Goal: Ask a question

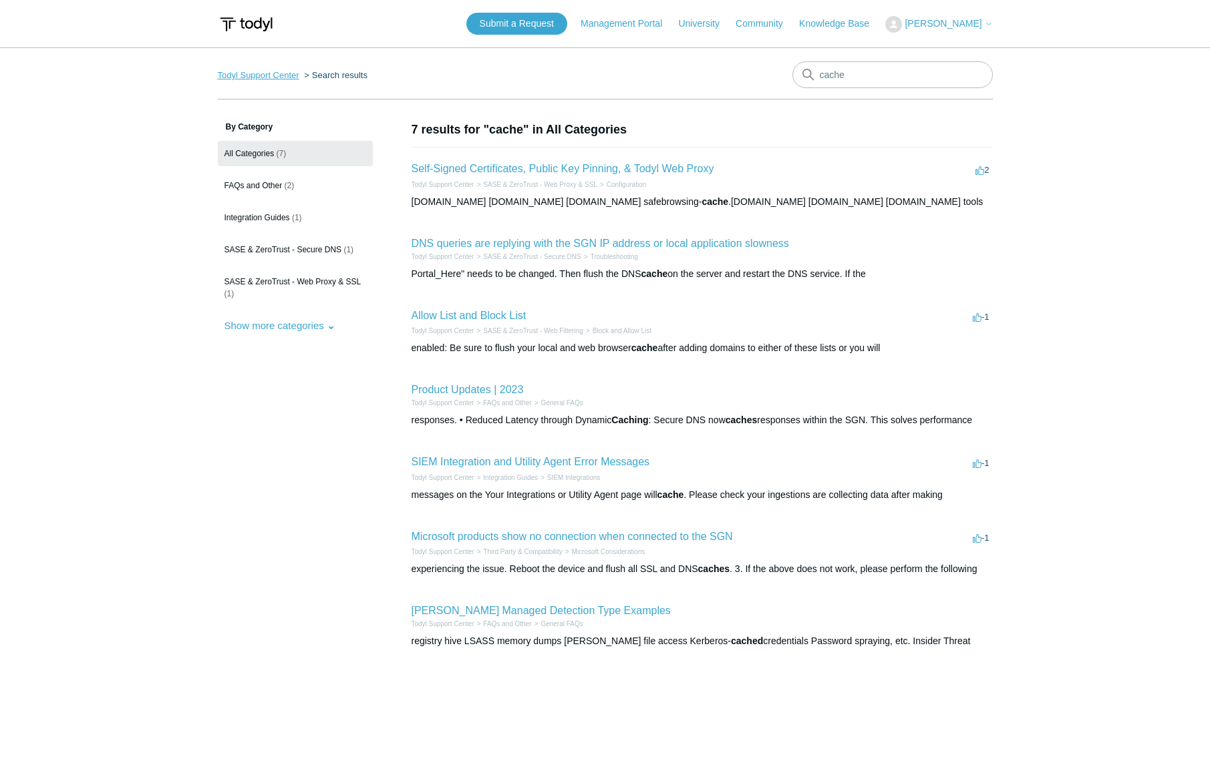
click at [265, 75] on link "Todyl Support Center" at bounding box center [258, 75] width 81 height 10
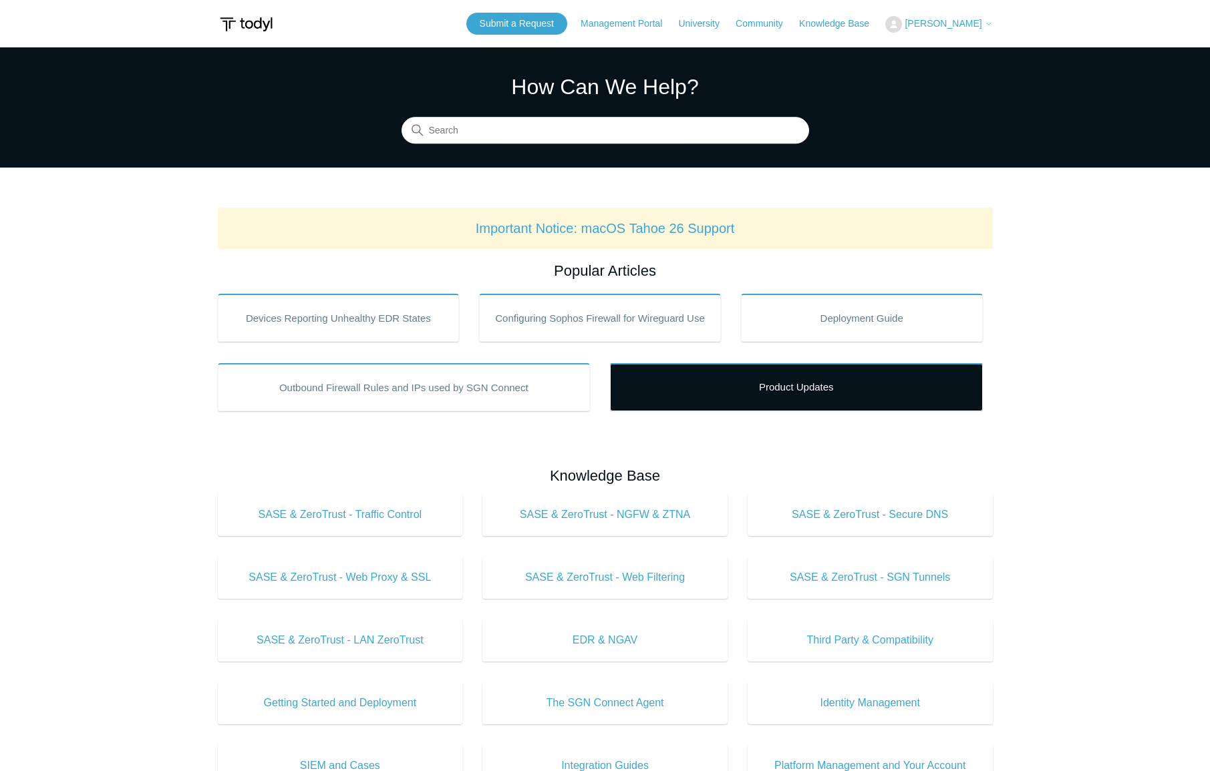
click at [713, 405] on link "Product Updates" at bounding box center [796, 387] width 373 height 48
click at [759, 383] on link "Product Updates" at bounding box center [796, 387] width 373 height 48
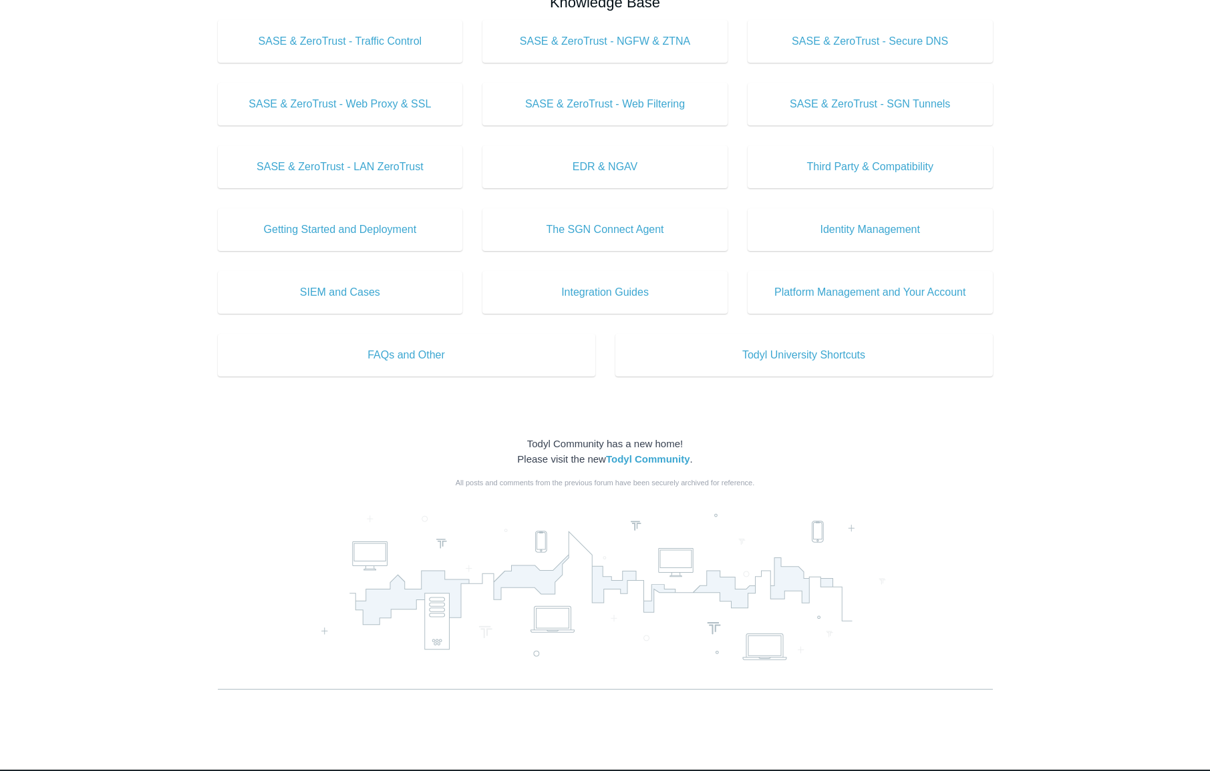
scroll to position [525, 0]
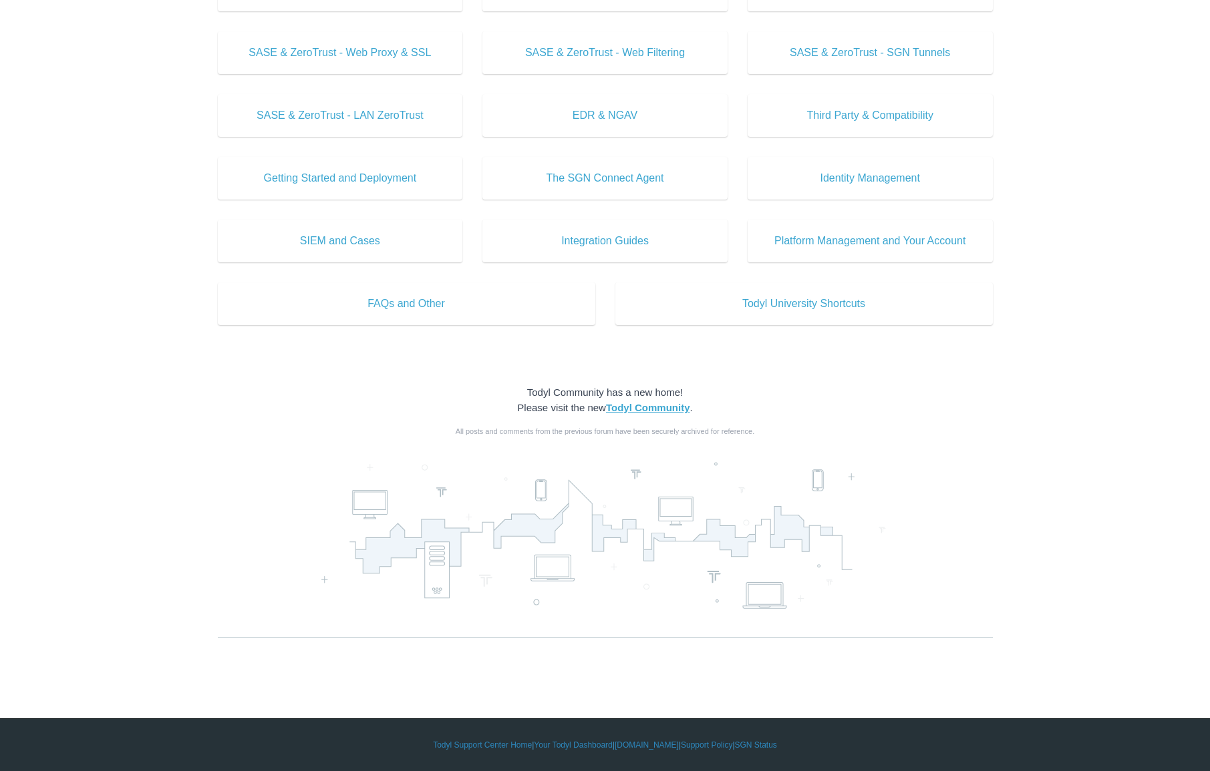
click at [622, 411] on strong "Todyl Community" at bounding box center [648, 407] width 84 height 11
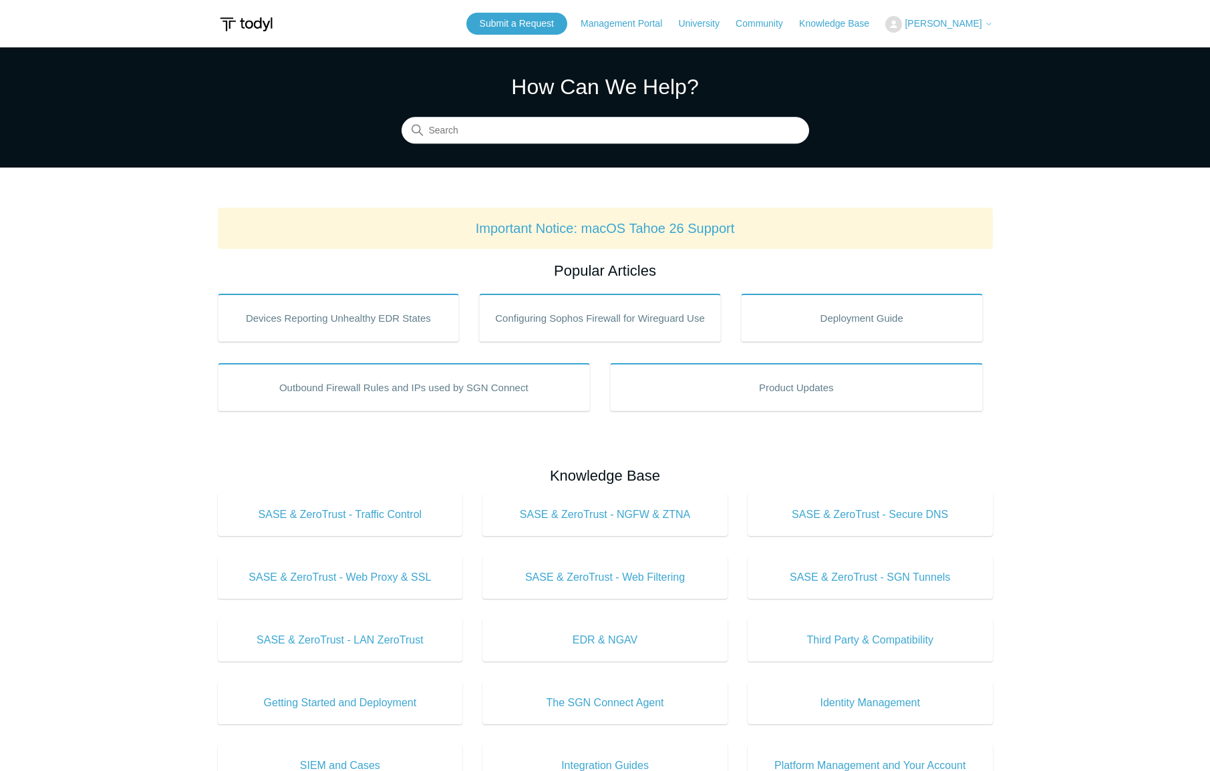
click at [902, 23] on img at bounding box center [893, 24] width 17 height 17
click at [951, 50] on link "My Support Requests" at bounding box center [951, 52] width 130 height 23
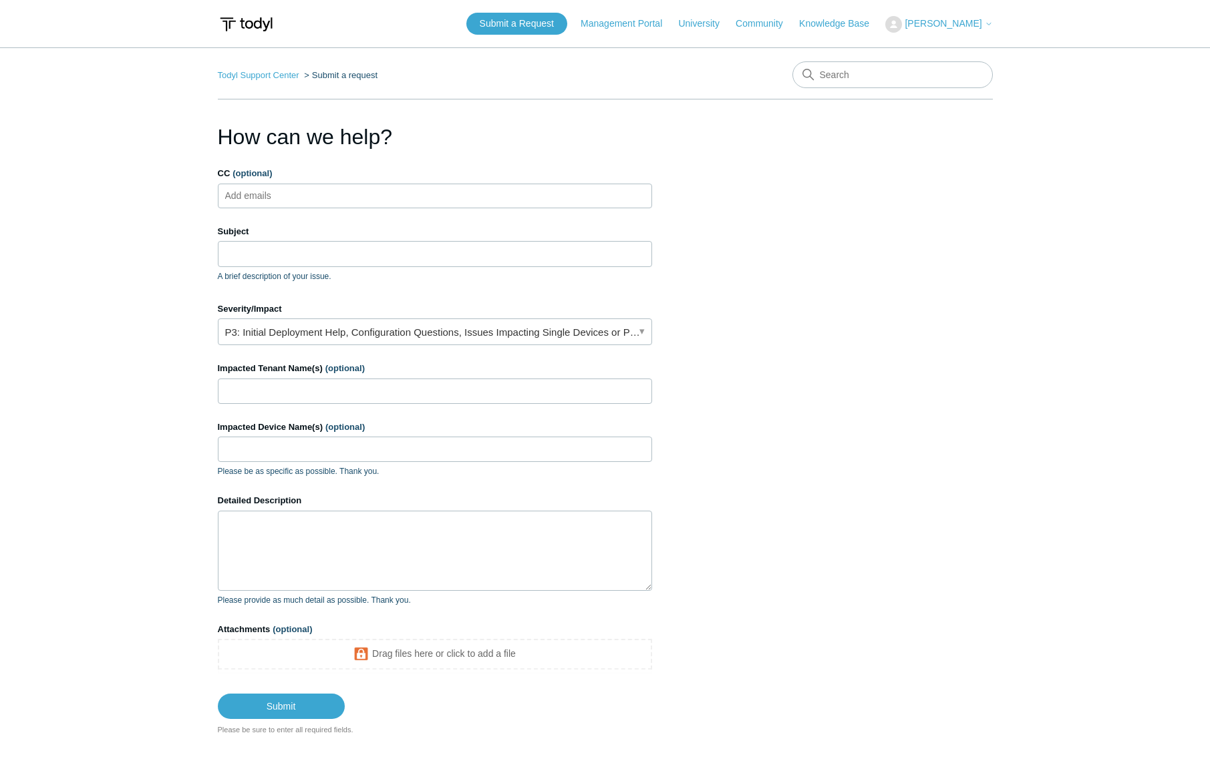
click at [391, 182] on div "CC (optional) Add emails" at bounding box center [435, 187] width 434 height 41
click at [355, 249] on input "Subject" at bounding box center [435, 253] width 434 height 25
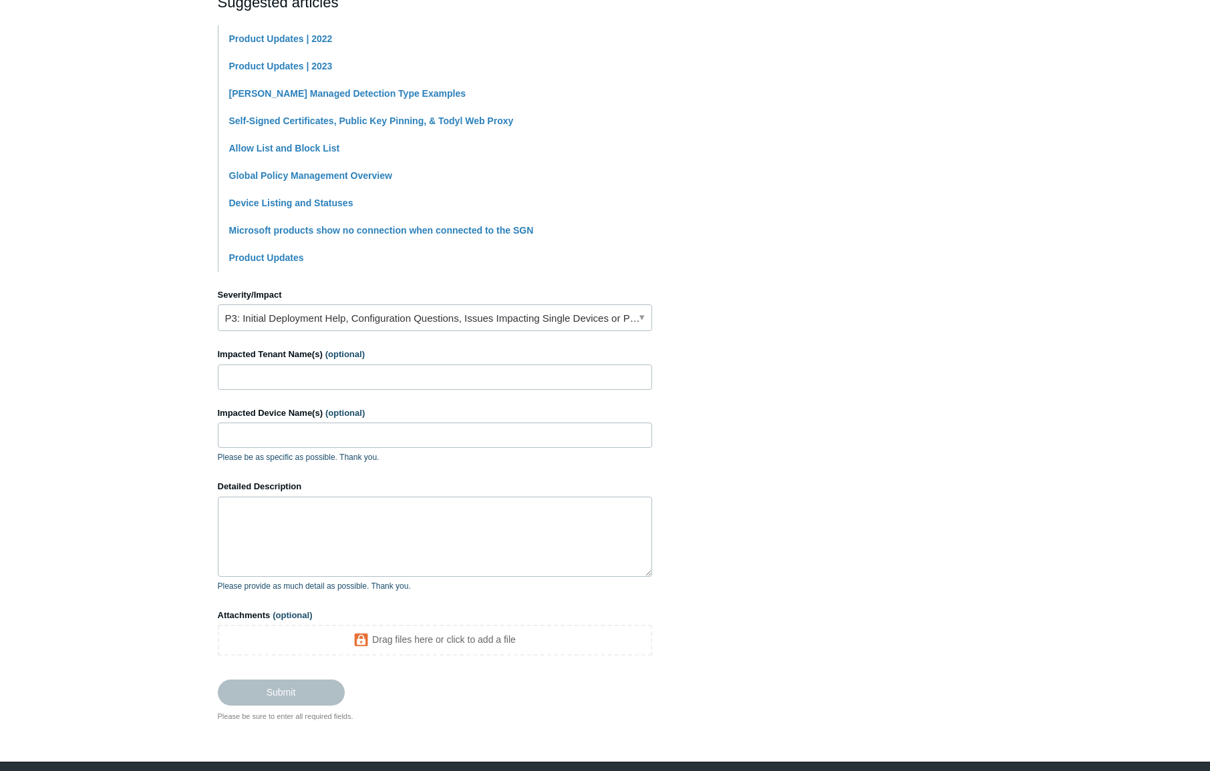
scroll to position [318, 0]
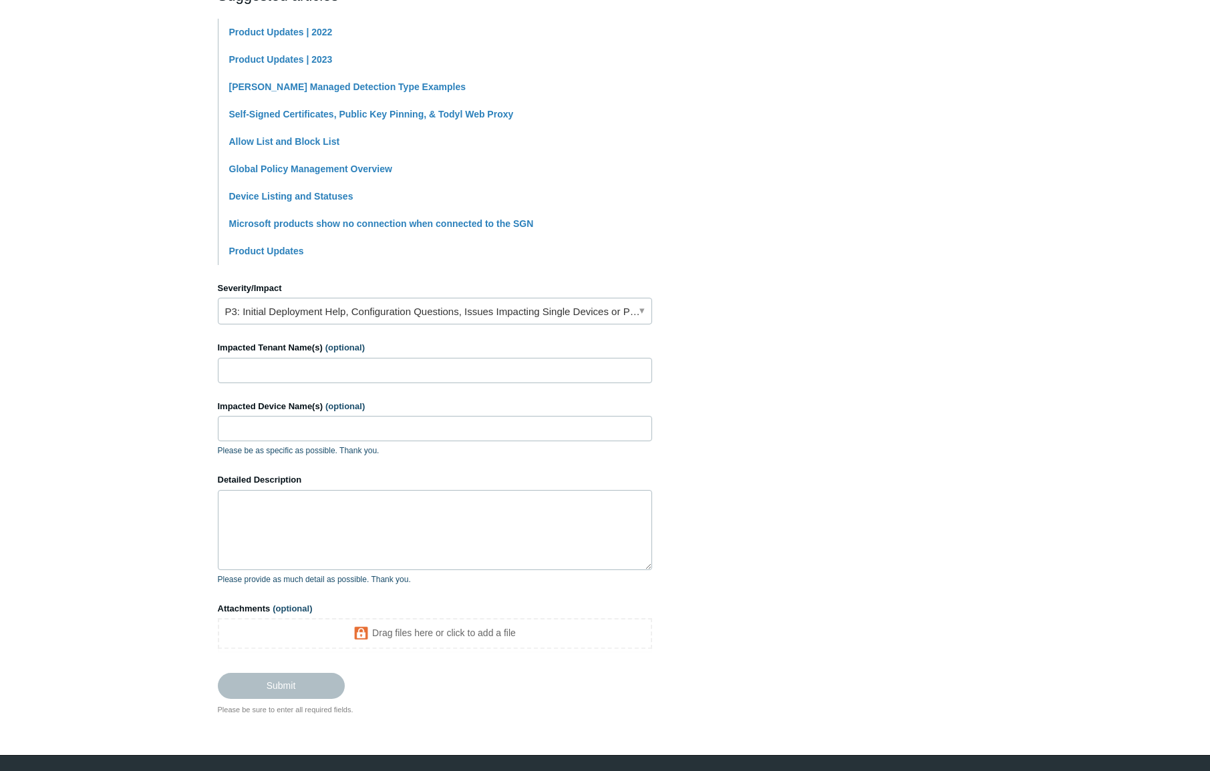
type input "Todyl Stops Working, Requires a Pause and Resume to Clear Cache"
click at [377, 308] on link "P3: Initial Deployment Help, Configuration Questions, Issues Impacting Single D…" at bounding box center [435, 311] width 434 height 27
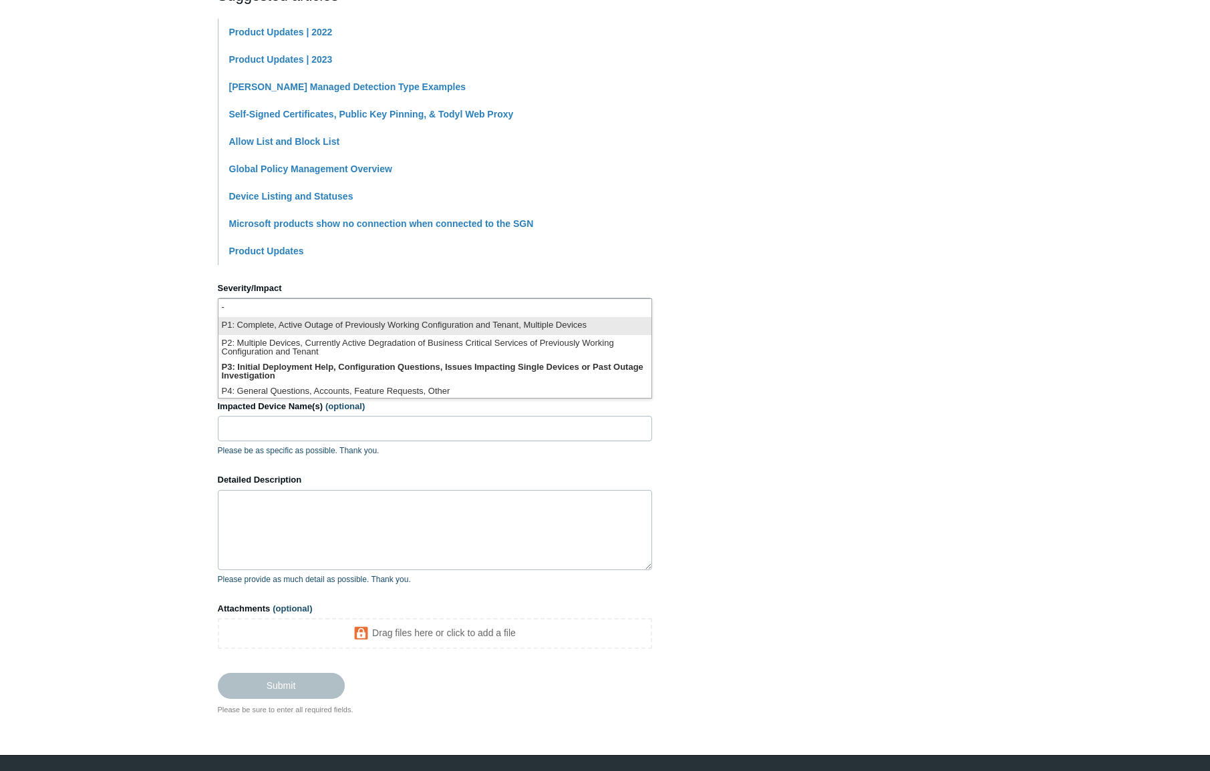
click at [365, 323] on li "P1: Complete, Active Outage of Previously Working Configuration and Tenant, Mul…" at bounding box center [434, 326] width 433 height 18
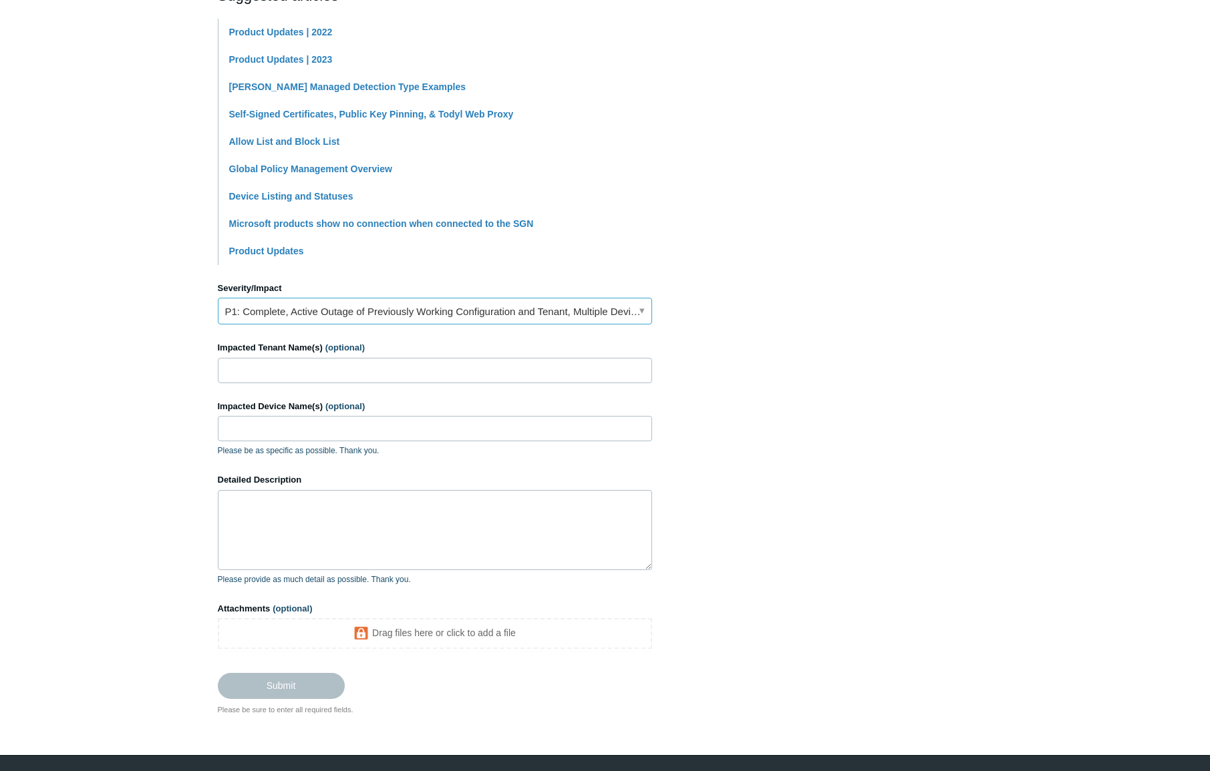
click at [360, 307] on link "P1: Complete, Active Outage of Previously Working Configuration and Tenant, Mul…" at bounding box center [435, 311] width 434 height 27
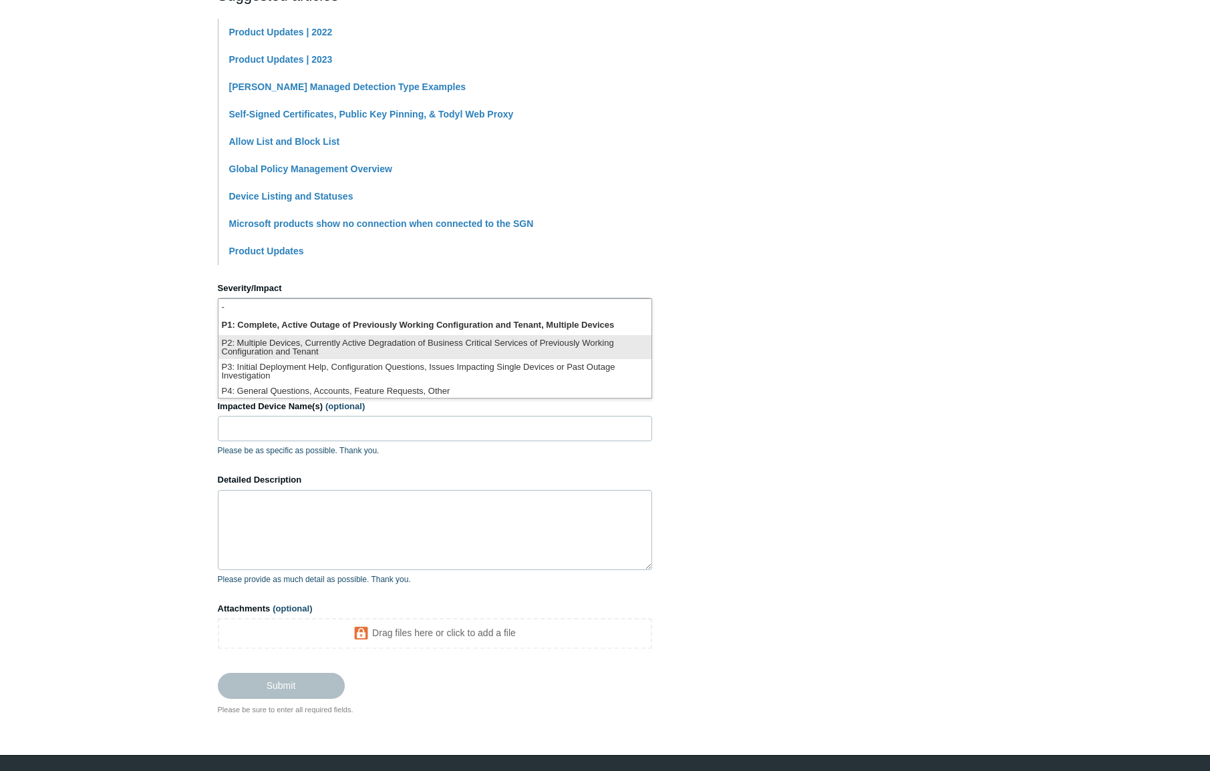
click at [345, 357] on li "P2: Multiple Devices, Currently Active Degradation of Business Critical Service…" at bounding box center [434, 347] width 433 height 24
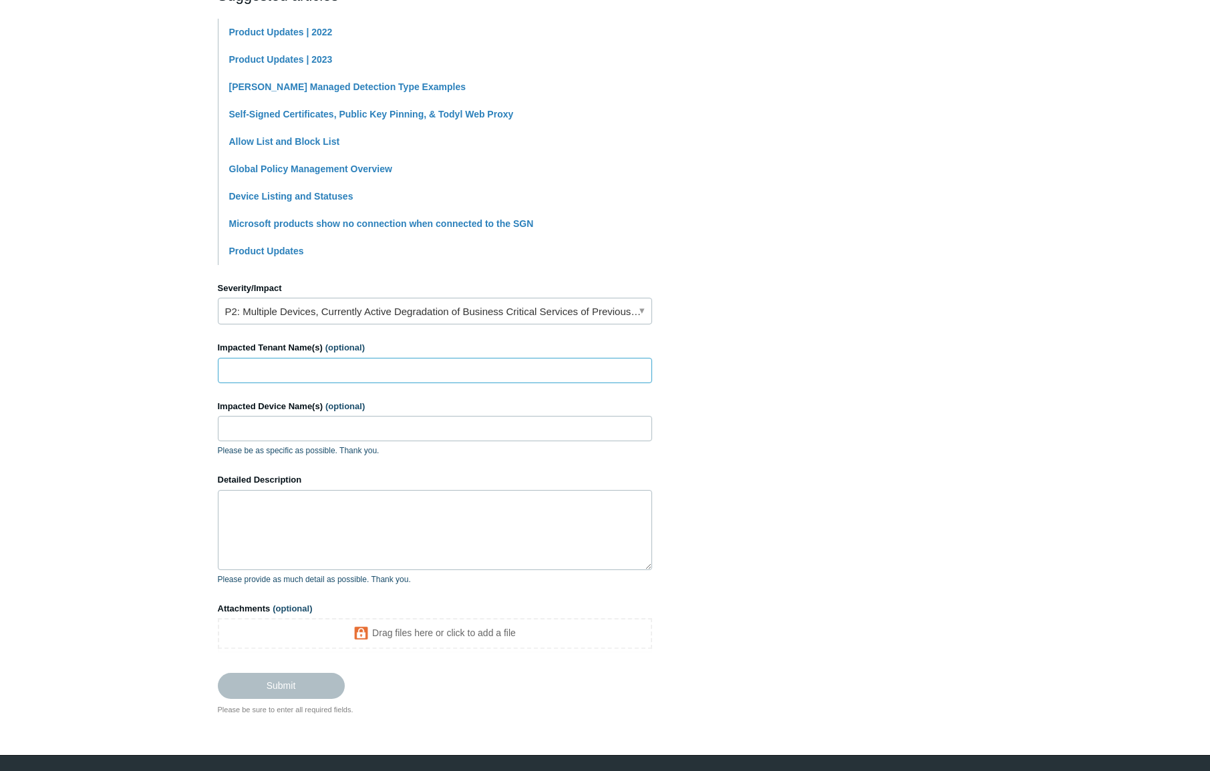
click at [338, 373] on input "Impacted Tenant Name(s) (optional)" at bounding box center [435, 370] width 434 height 25
type input "My Bucket List [PERSON_NAME]"
click at [325, 522] on textarea "Detailed Description" at bounding box center [435, 530] width 434 height 80
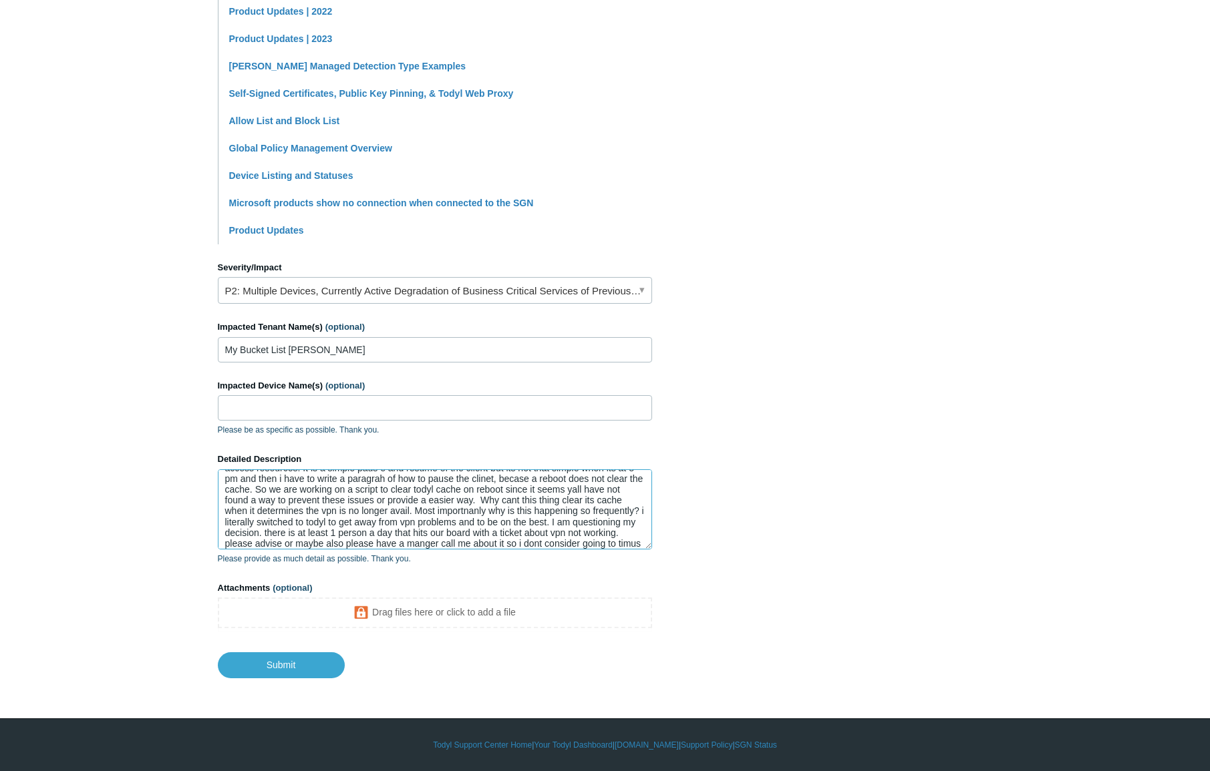
scroll to position [340, 0]
type textarea "This is getting out of control. Every day, we have at least one person using To…"
click at [267, 651] on footer "Submit" at bounding box center [435, 655] width 434 height 45
click at [269, 659] on input "Submit" at bounding box center [281, 664] width 127 height 27
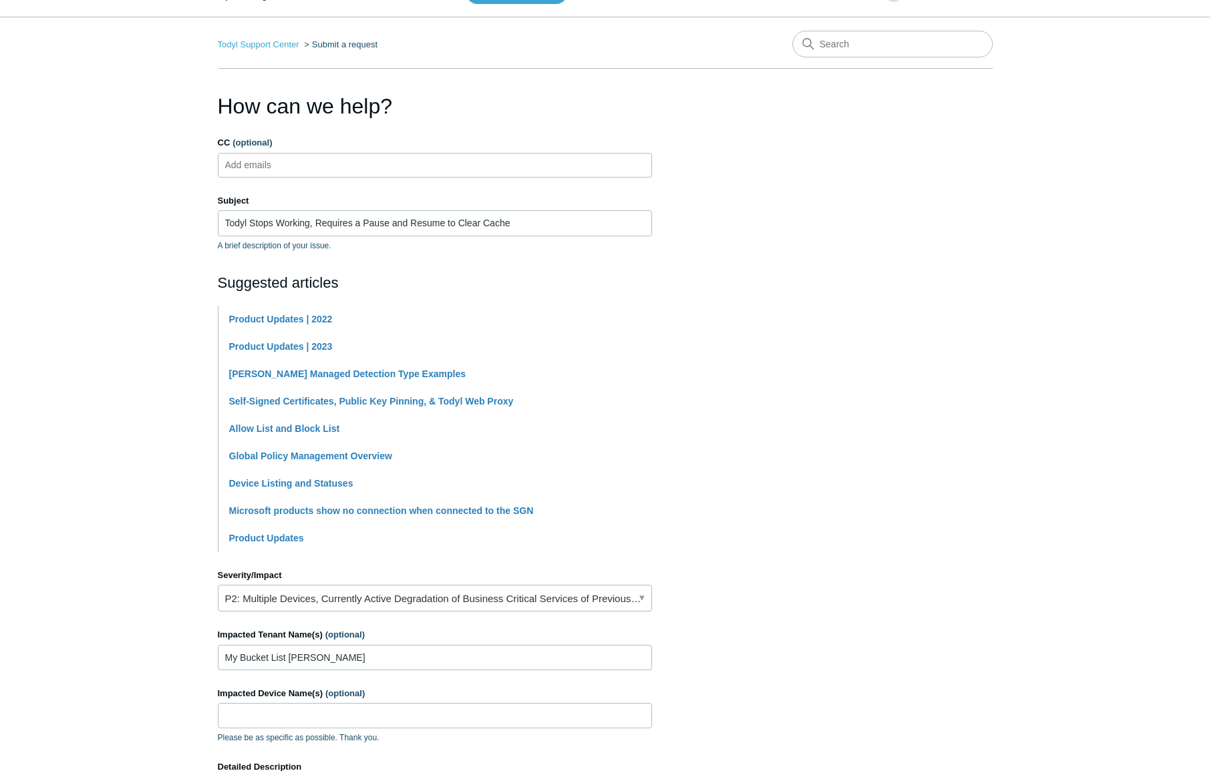
scroll to position [0, 0]
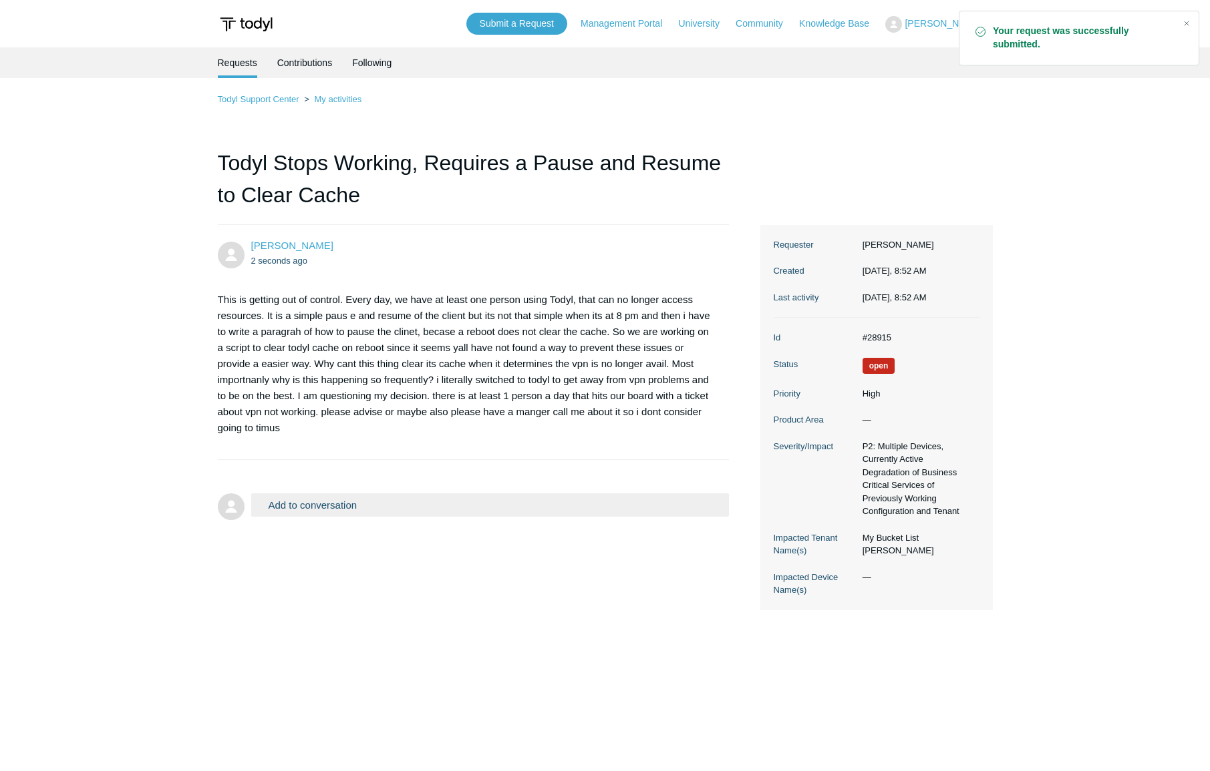
click at [650, 219] on h1 "Todyl Stops Working, Requires a Pause and Resume to Clear Cache" at bounding box center [474, 186] width 512 height 78
click at [325, 69] on link "Contributions" at bounding box center [304, 61] width 55 height 28
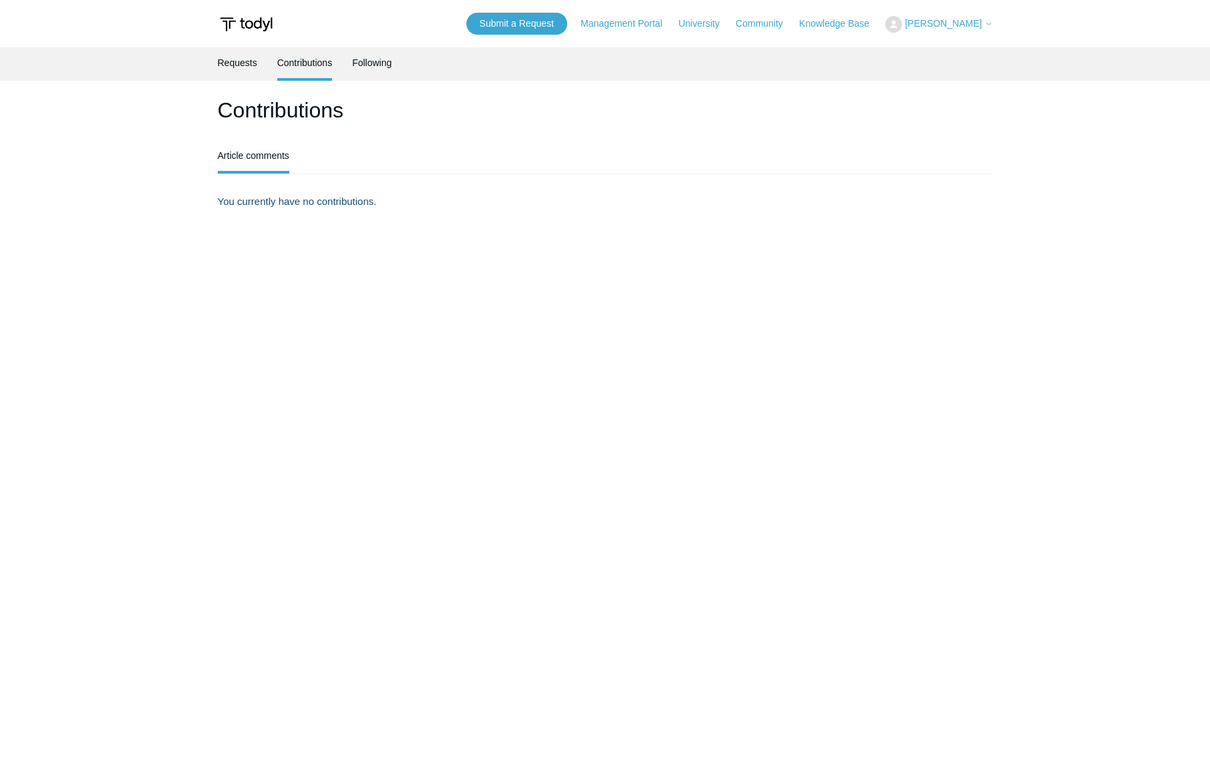
click at [224, 64] on link "Requests" at bounding box center [237, 62] width 39 height 31
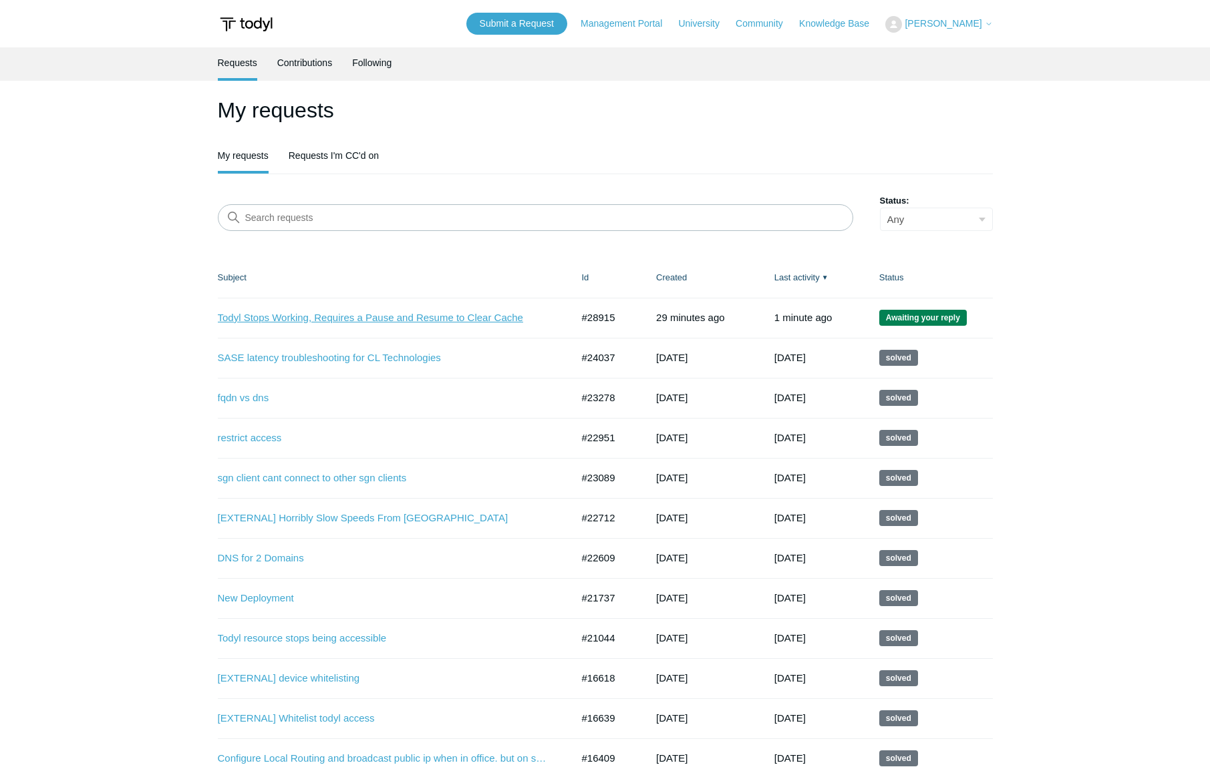
click at [409, 321] on link "Todyl Stops Working, Requires a Pause and Resume to Clear Cache" at bounding box center [385, 318] width 334 height 15
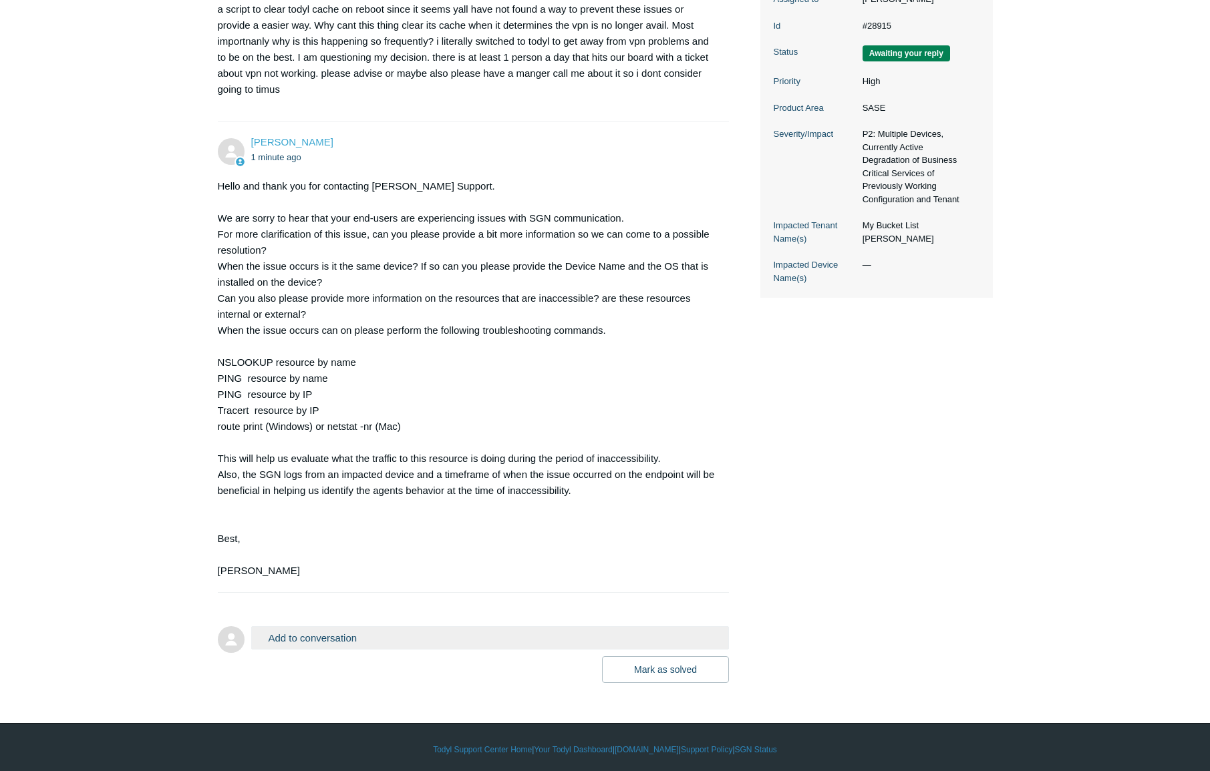
scroll to position [344, 0]
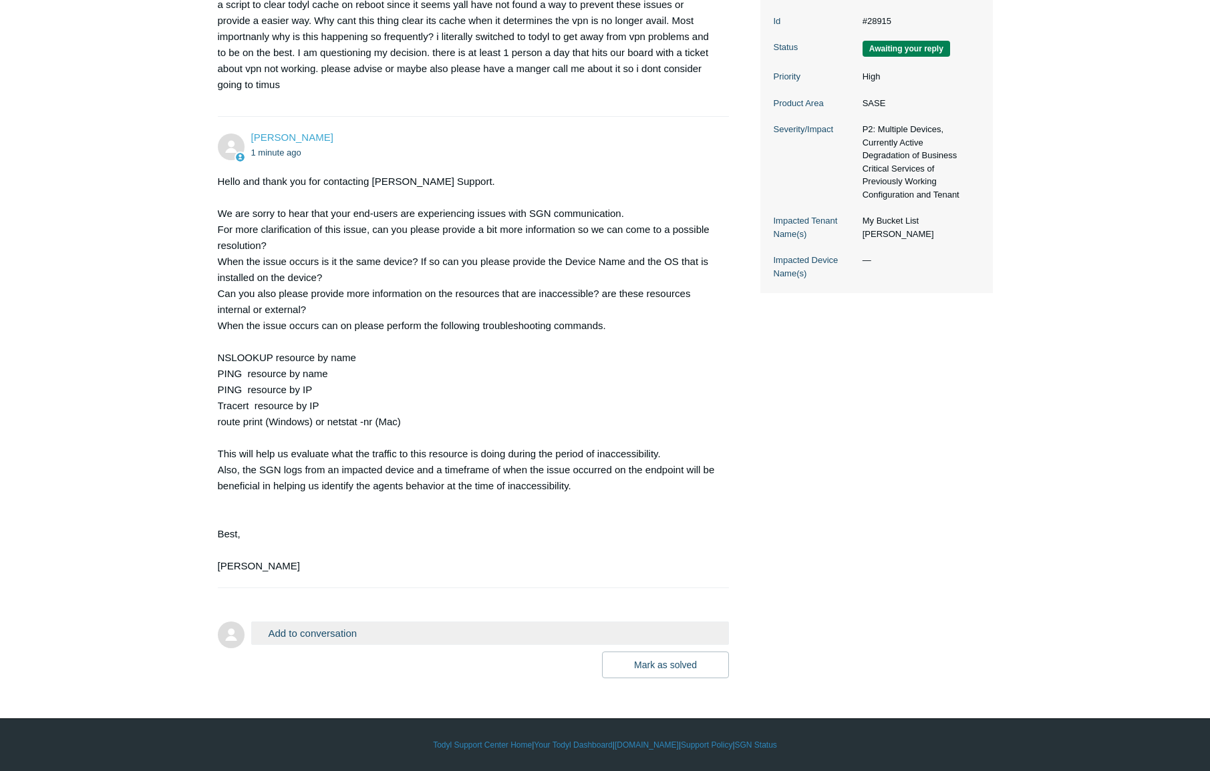
click at [413, 633] on button "Add to conversation" at bounding box center [490, 633] width 478 height 23
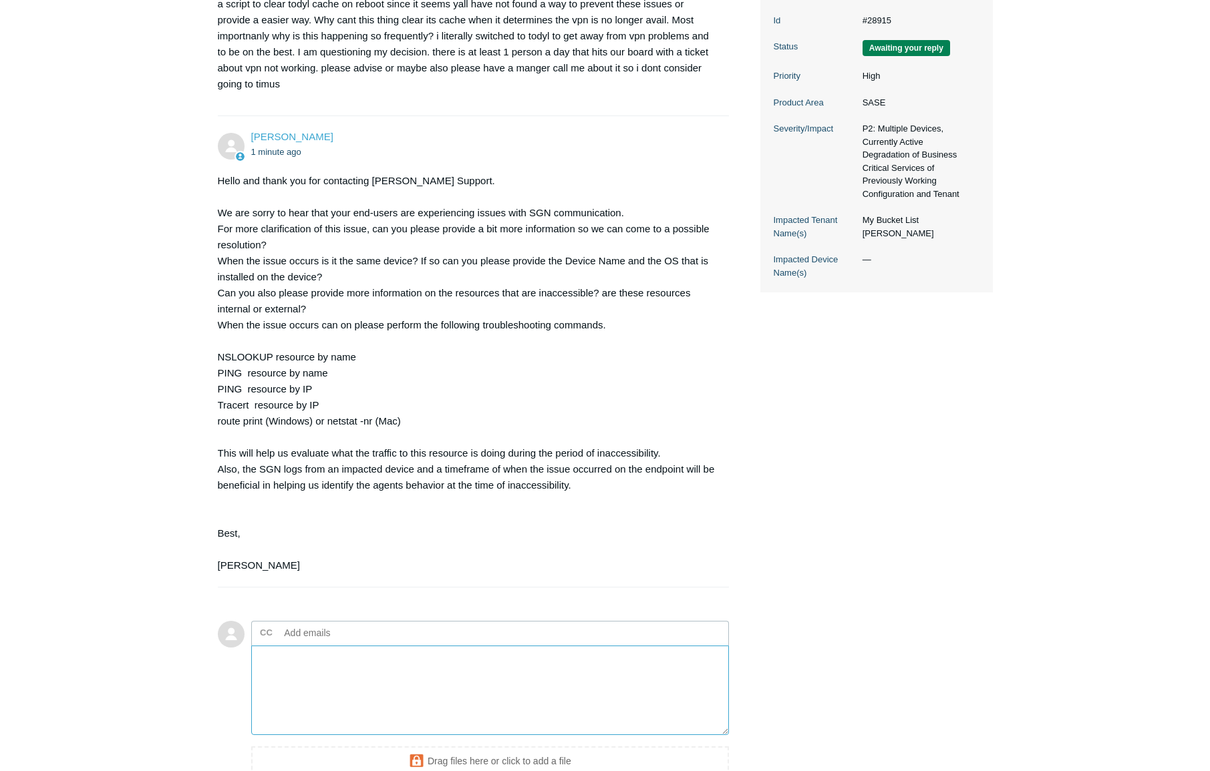
click at [385, 687] on textarea "Add your reply" at bounding box center [490, 691] width 478 height 90
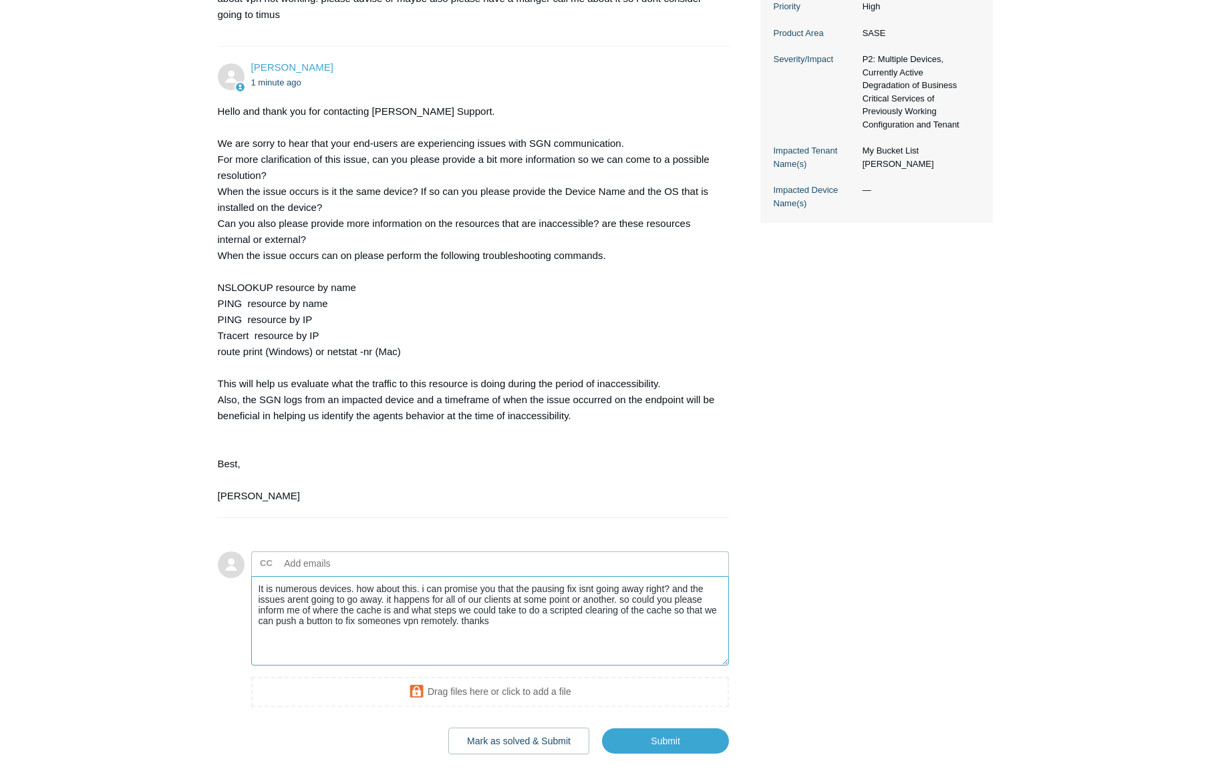
scroll to position [488, 0]
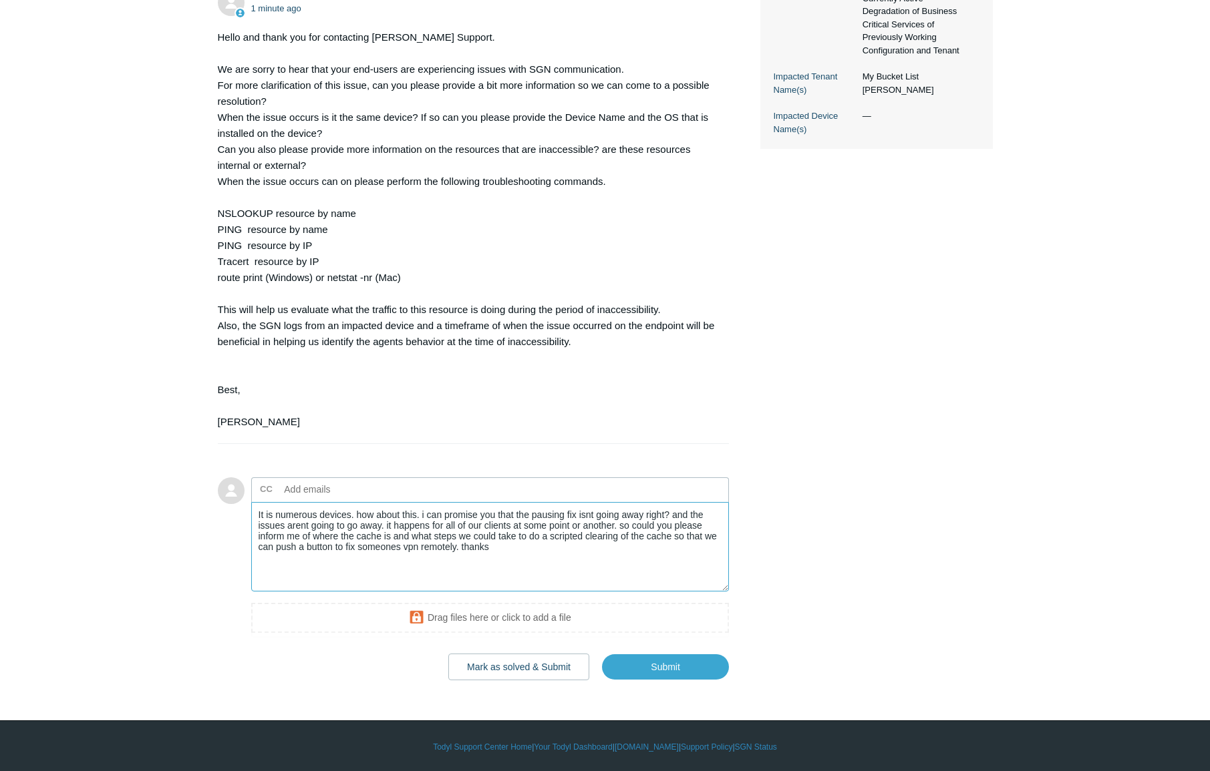
type textarea "It is numerous devices. how about this. i can promise you that the pausing fix …"
click at [633, 645] on span "Submit" at bounding box center [660, 662] width 137 height 35
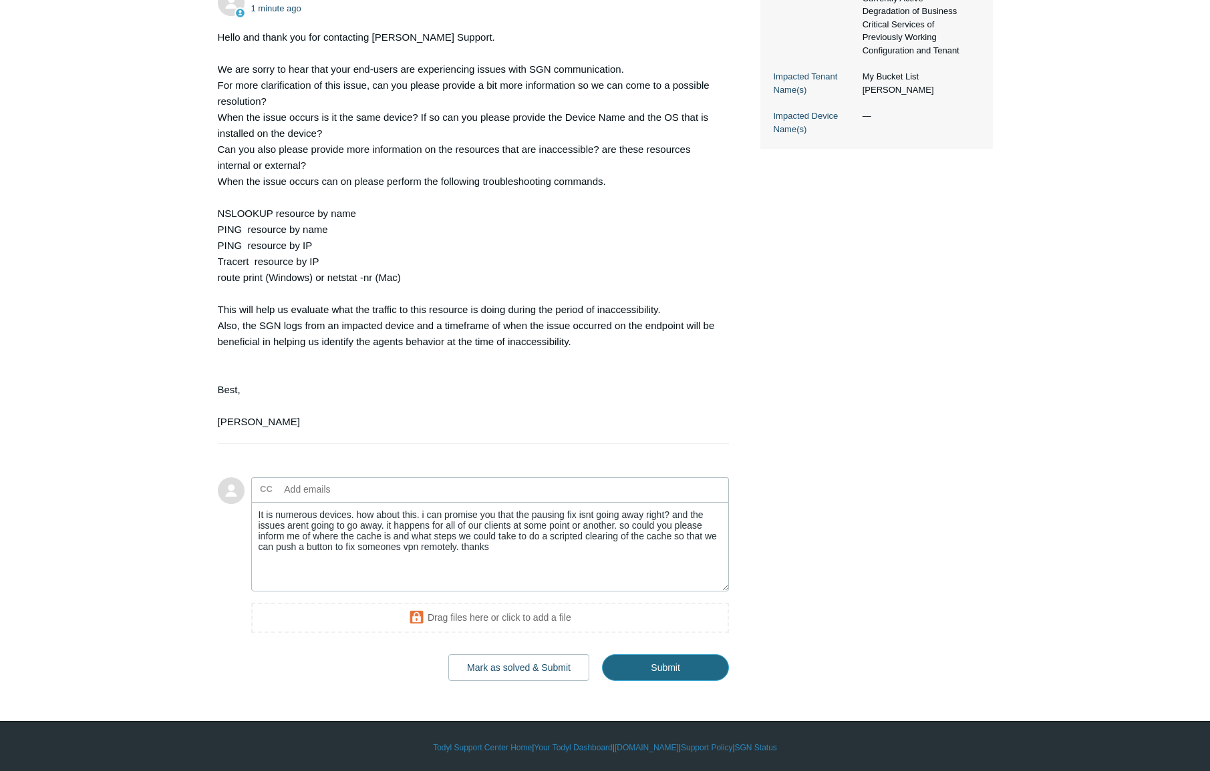
click at [645, 661] on input "Submit" at bounding box center [665, 668] width 127 height 27
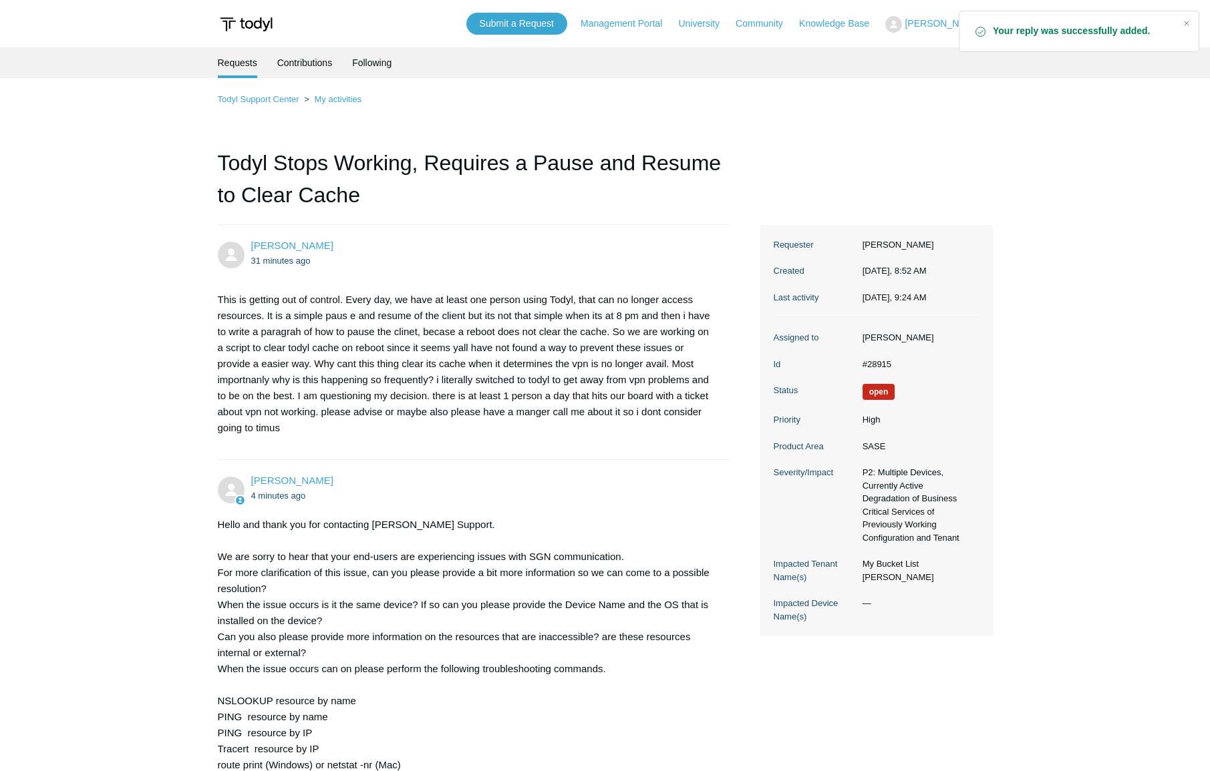
click at [745, 161] on div "Todyl Support Center My activities Todyl Stops Working, Requires a Pause and Re…" at bounding box center [605, 634] width 775 height 1085
